Goal: Find specific fact: Find specific fact

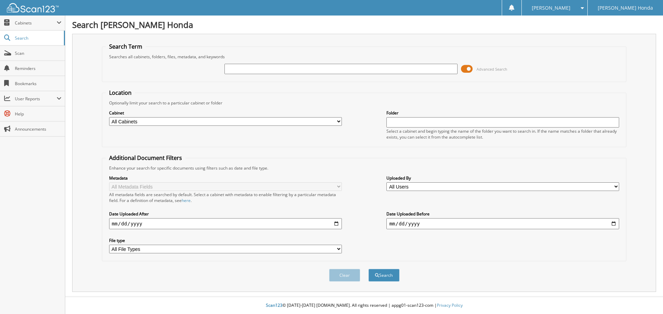
drag, startPoint x: 0, startPoint y: 0, endPoint x: 297, endPoint y: 69, distance: 305.3
click at [297, 69] on input "text" at bounding box center [340, 69] width 233 height 10
type input "LB019531"
click at [368, 269] on button "Search" at bounding box center [383, 275] width 31 height 13
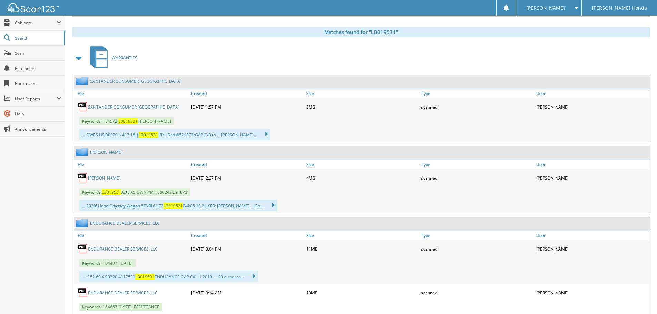
scroll to position [276, 0]
click at [100, 178] on link "STEPHANIE KROKO" at bounding box center [104, 178] width 32 height 6
